Goal: Obtain resource: Download file/media

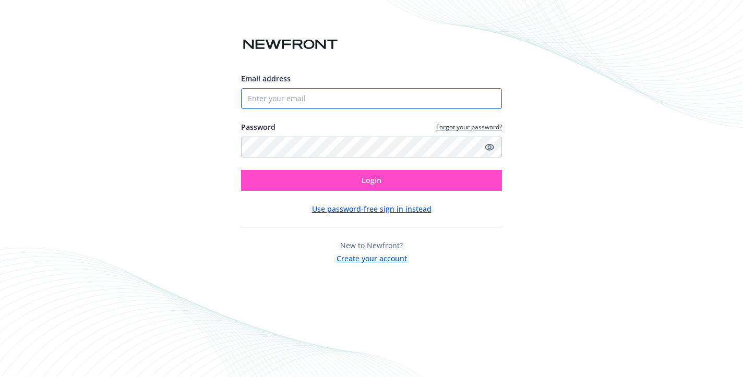
type input "[EMAIL_ADDRESS][PERSON_NAME][DOMAIN_NAME]"
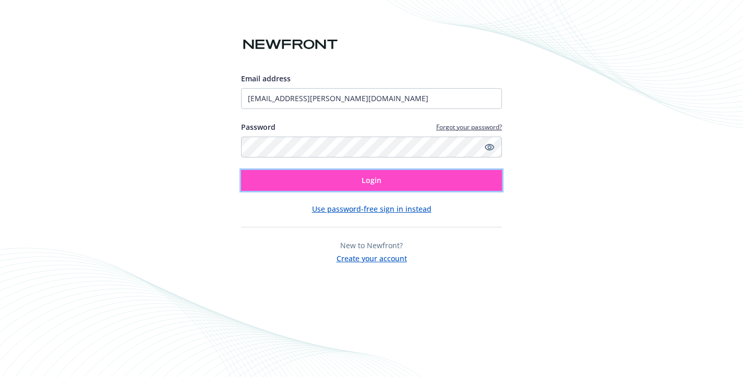
click at [377, 177] on span "Login" at bounding box center [371, 180] width 20 height 10
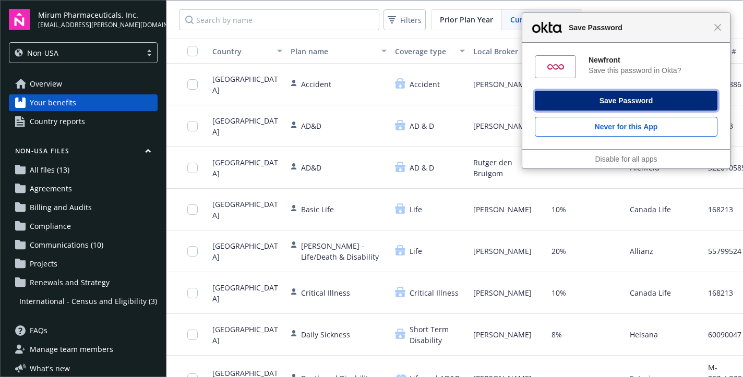
click at [643, 96] on button "Save Password" at bounding box center [626, 101] width 183 height 20
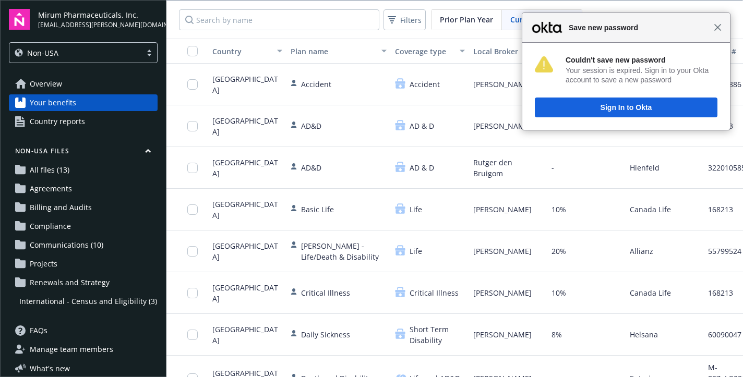
click at [719, 27] on span "Close" at bounding box center [718, 27] width 8 height 8
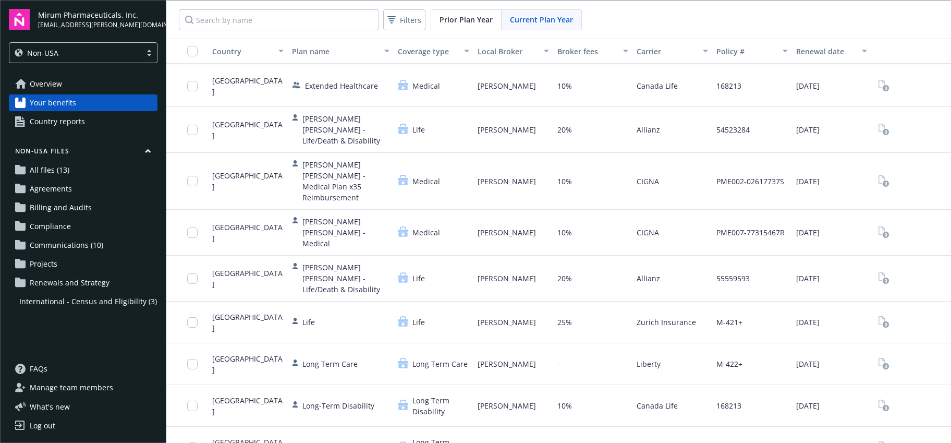
scroll to position [417, 0]
click at [59, 84] on span "Overview" at bounding box center [46, 84] width 32 height 17
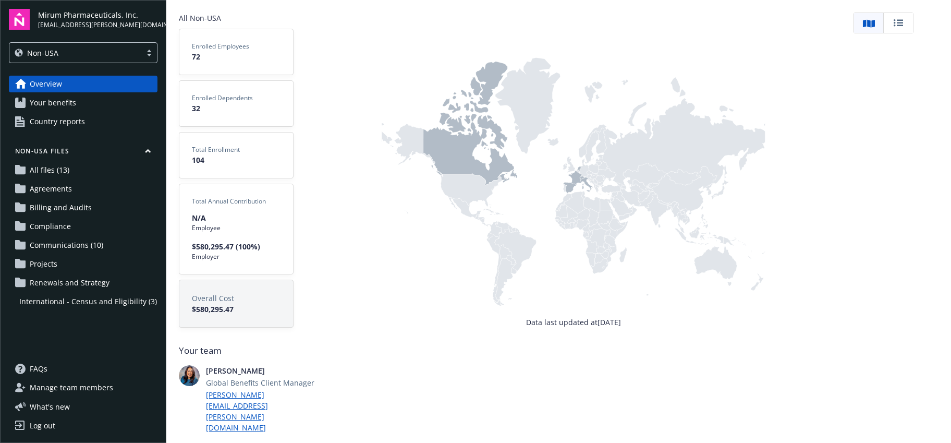
scroll to position [10, 0]
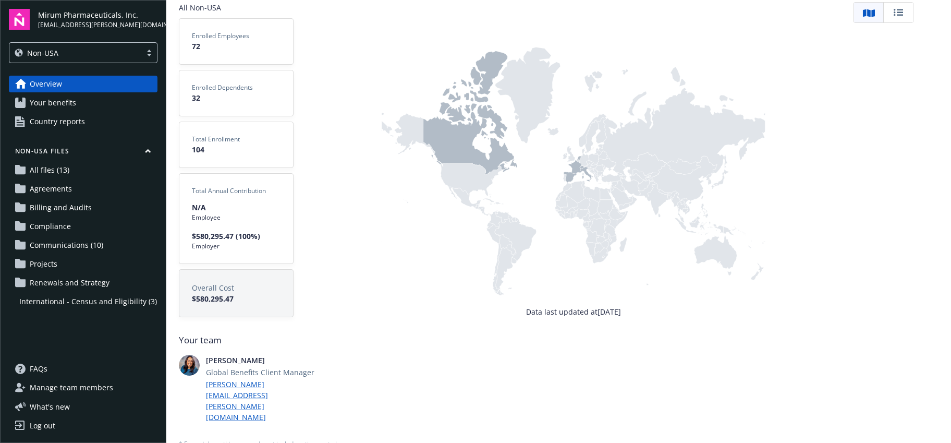
click at [57, 284] on span "Renewals and Strategy" at bounding box center [70, 282] width 80 height 17
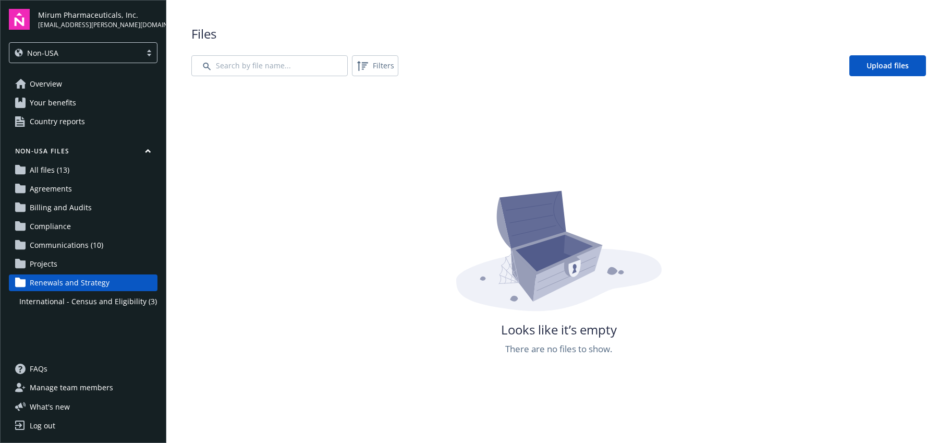
click at [52, 267] on span "Projects" at bounding box center [44, 264] width 28 height 17
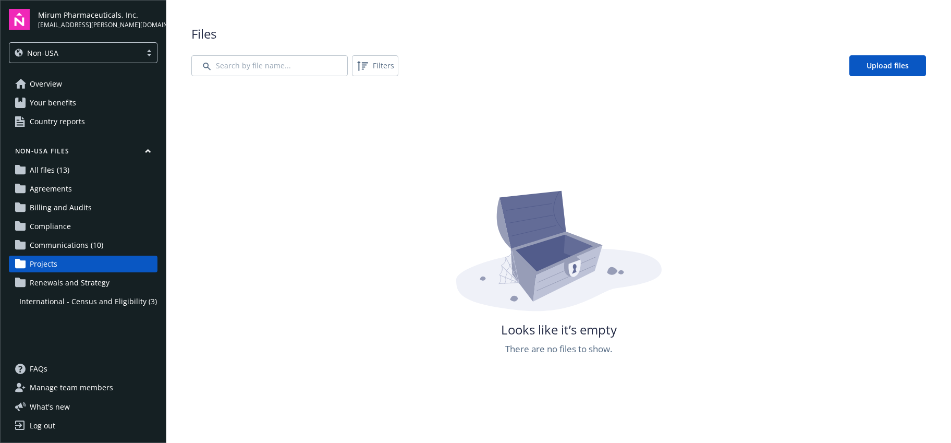
click at [58, 246] on span "Communications (10)" at bounding box center [67, 245] width 74 height 17
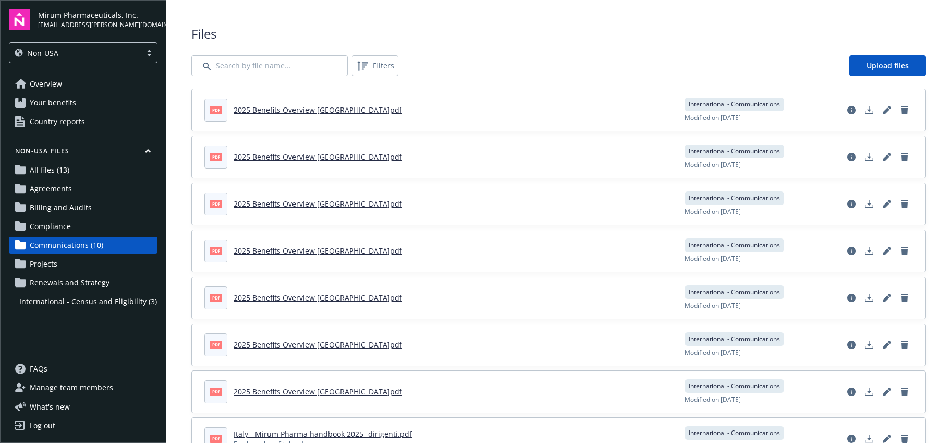
click at [58, 234] on span "Compliance" at bounding box center [50, 226] width 41 height 17
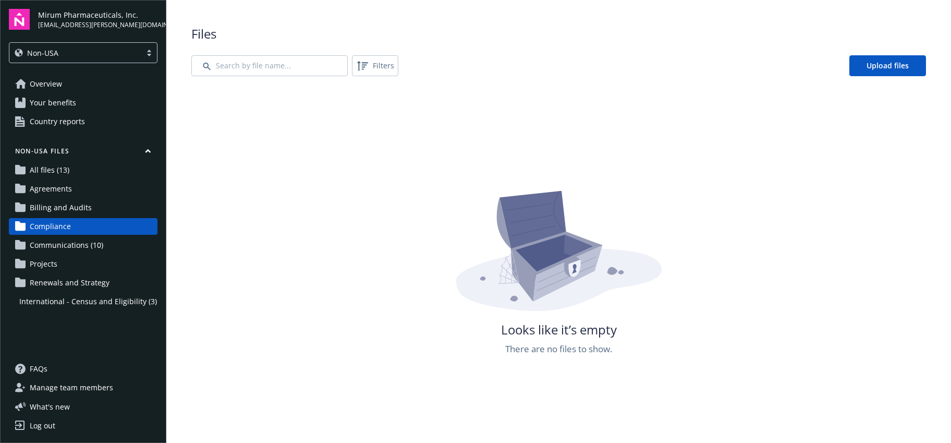
click at [62, 210] on span "Billing and Audits" at bounding box center [61, 207] width 62 height 17
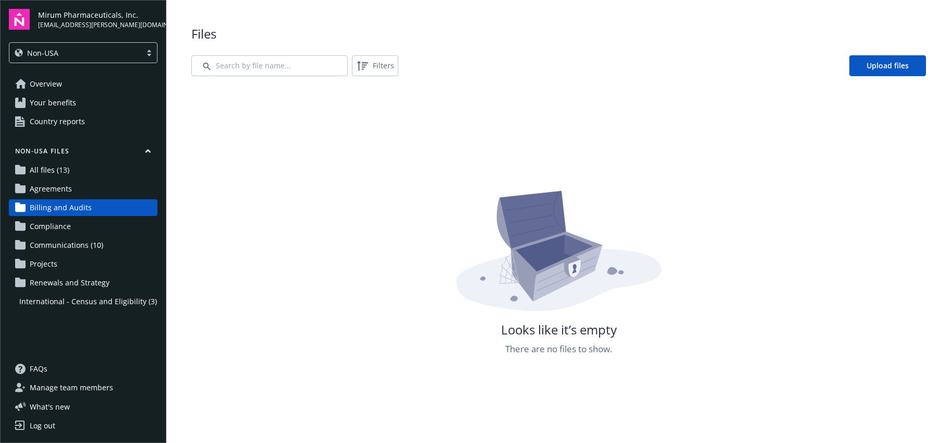
click at [54, 185] on span "Agreements" at bounding box center [51, 188] width 42 height 17
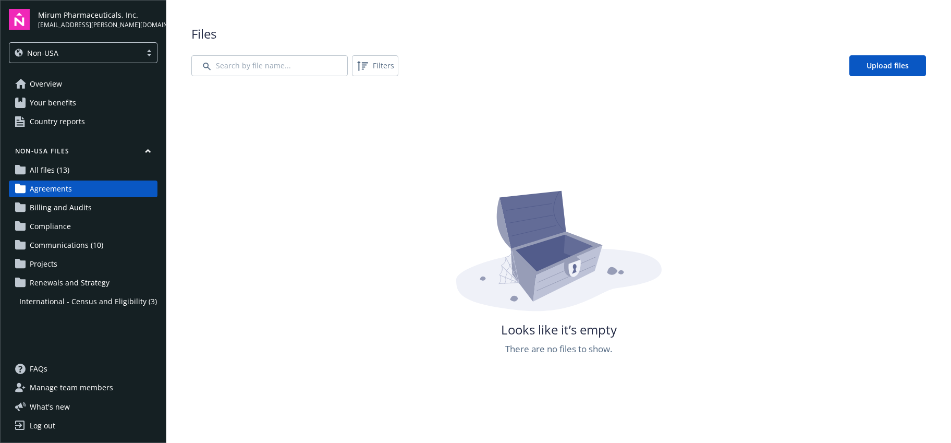
click at [57, 169] on span "All files (13)" at bounding box center [50, 170] width 40 height 17
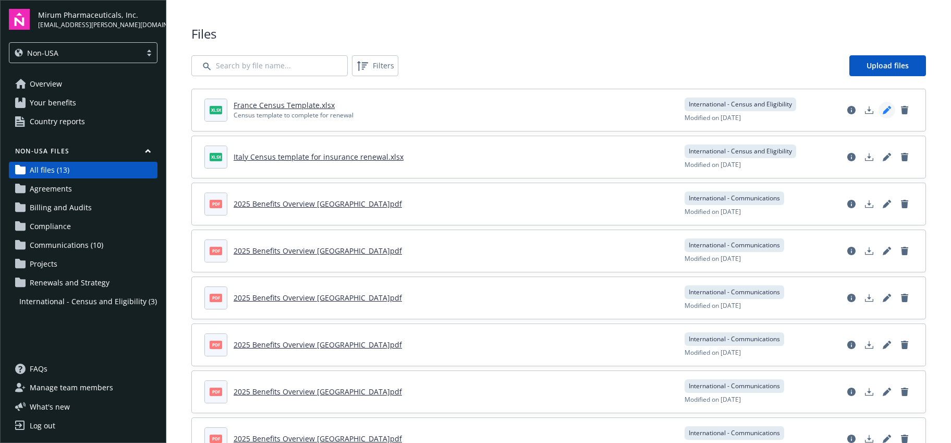
click at [742, 107] on icon "Edit document" at bounding box center [887, 110] width 8 height 8
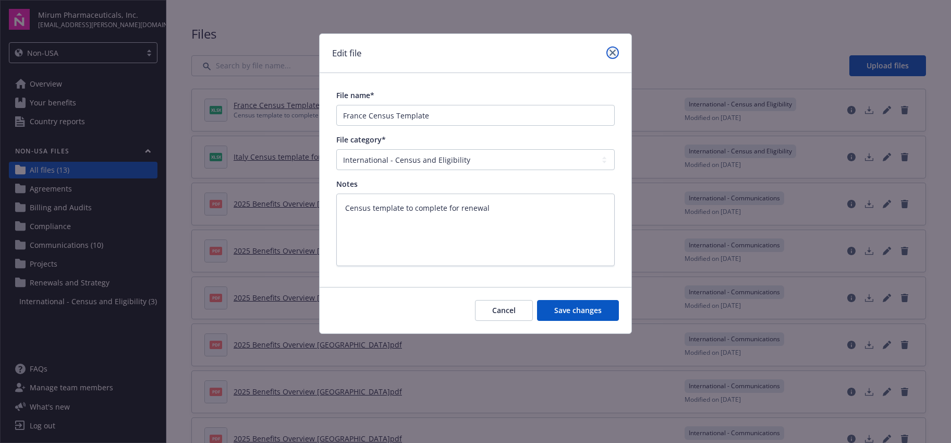
click at [610, 52] on icon "close" at bounding box center [613, 53] width 6 height 6
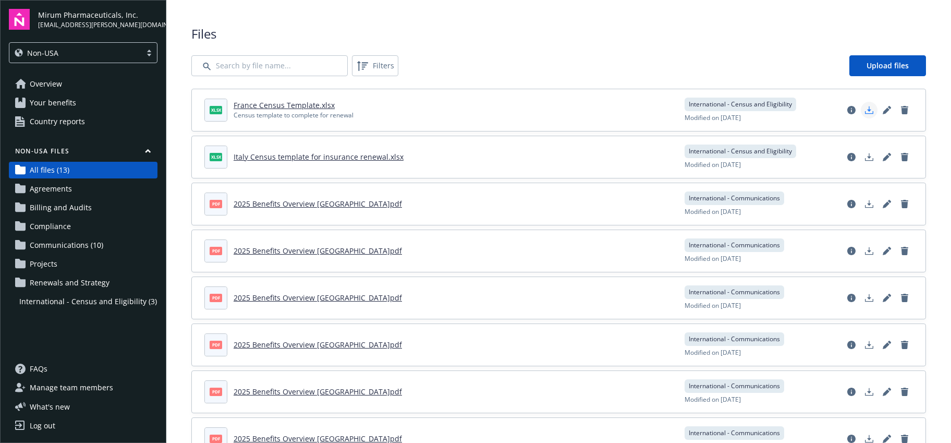
click at [742, 111] on icon "Download document" at bounding box center [869, 110] width 8 height 8
